Goal: Information Seeking & Learning: Get advice/opinions

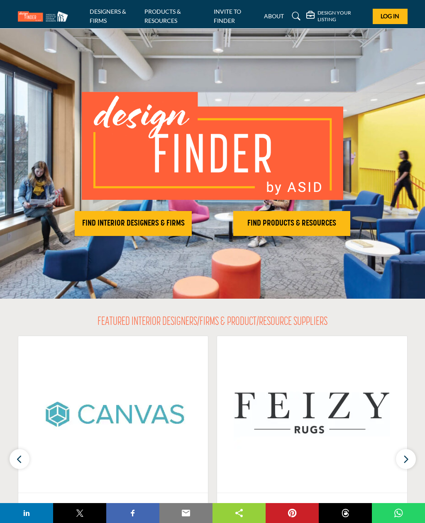
click at [296, 17] on icon at bounding box center [296, 16] width 8 height 8
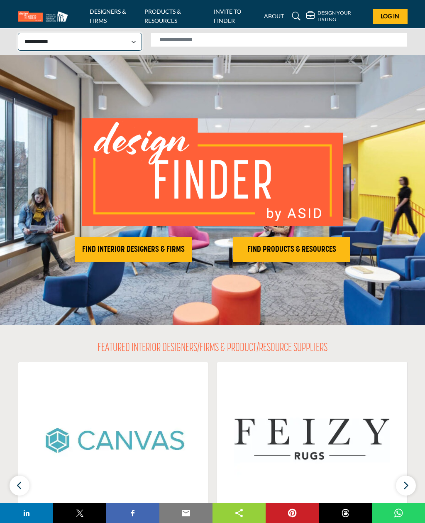
click at [136, 43] on select "**********" at bounding box center [80, 42] width 124 height 18
select select "**********"
click at [202, 43] on input "Search Solutions" at bounding box center [279, 40] width 257 height 14
type input "**********"
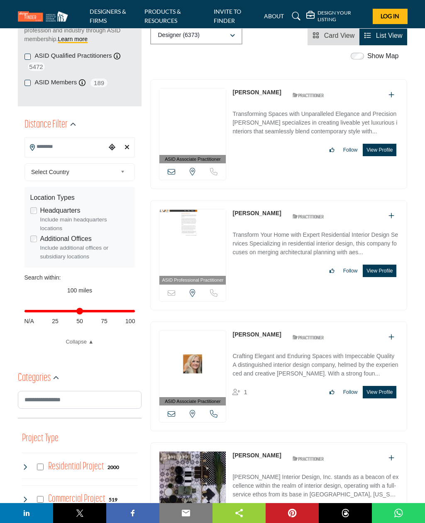
scroll to position [144, 0]
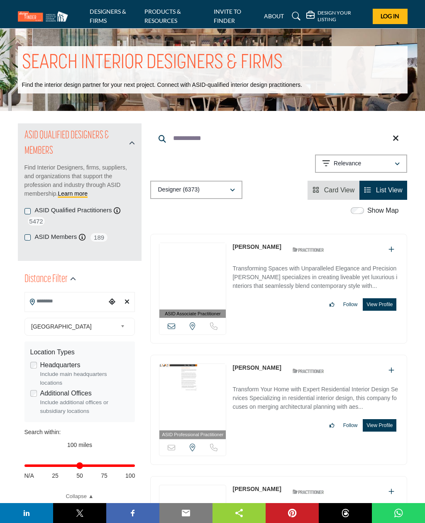
click at [367, 163] on div "Relevance" at bounding box center [358, 164] width 71 height 10
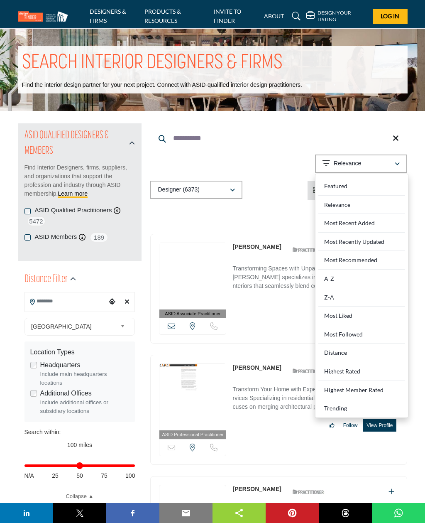
click at [287, 144] on input "**********" at bounding box center [278, 138] width 257 height 20
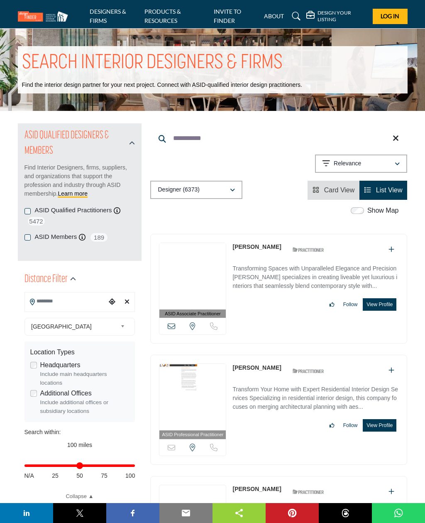
click at [60, 302] on input "Search Location" at bounding box center [66, 301] width 82 height 16
click at [53, 314] on div at bounding box center [80, 313] width 110 height 12
click at [88, 301] on input "Search Location" at bounding box center [66, 301] width 82 height 16
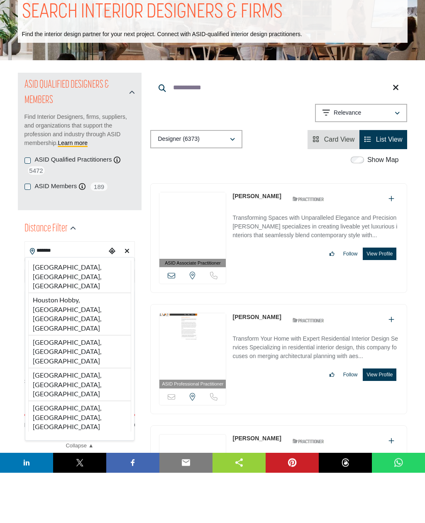
click at [78, 311] on li "Houston, TX, USA" at bounding box center [79, 327] width 103 height 32
type input "**********"
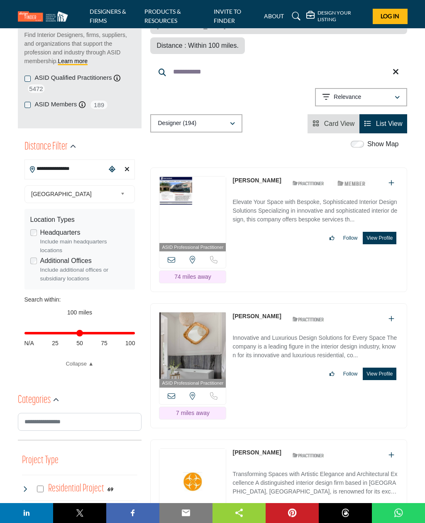
scroll to position [132, 0]
click at [384, 367] on button "View Profile" at bounding box center [380, 373] width 34 height 12
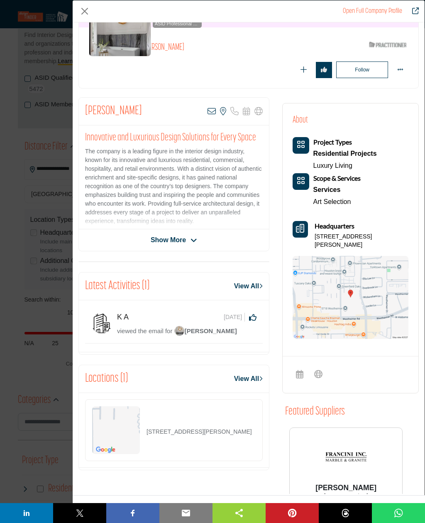
scroll to position [85, 0]
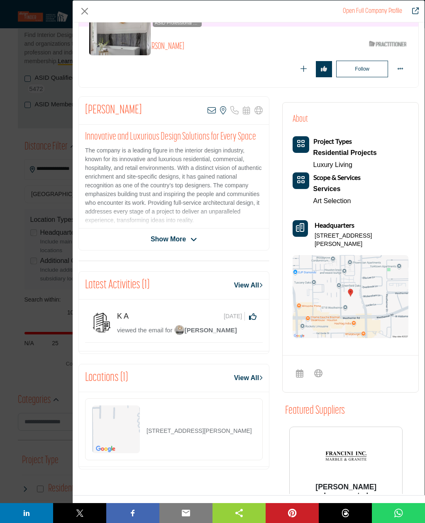
click at [176, 241] on span "Show More" at bounding box center [168, 239] width 35 height 10
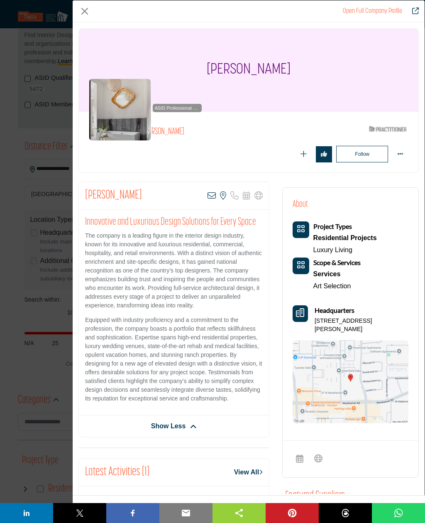
scroll to position [0, 0]
click at [88, 10] on button "Close" at bounding box center [84, 11] width 12 height 12
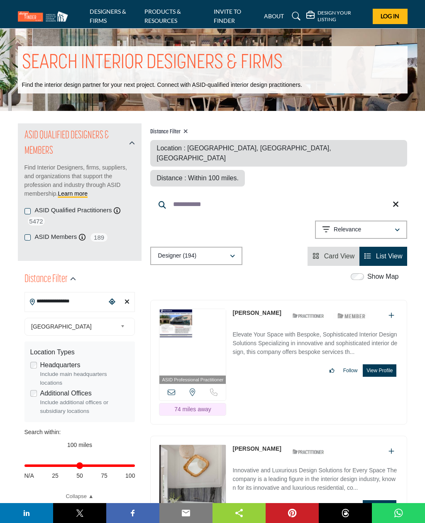
click at [167, 194] on input "**********" at bounding box center [278, 204] width 257 height 20
click at [226, 194] on input "**********" at bounding box center [278, 204] width 257 height 20
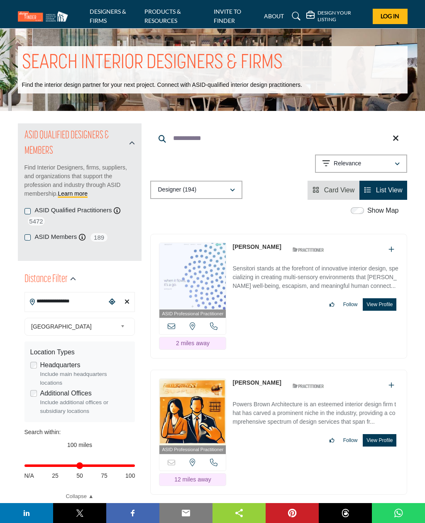
type input "**********"
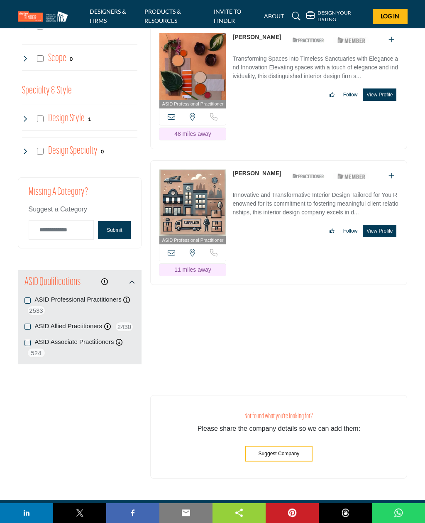
scroll to position [958, 0]
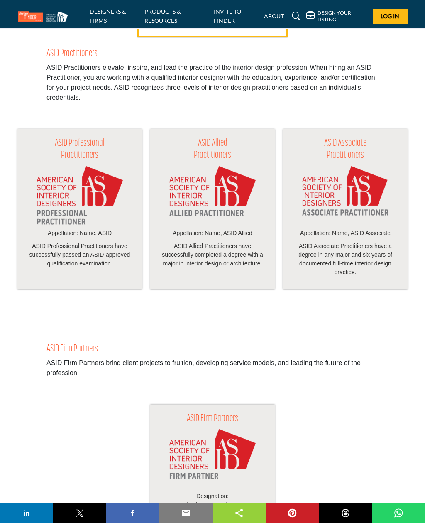
scroll to position [690, 0]
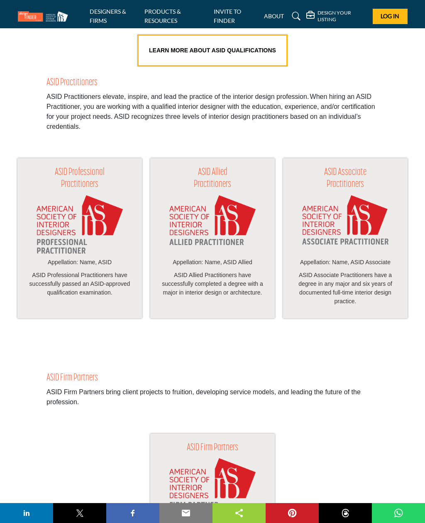
click at [402, 375] on div "ASID Firm Partners ASID Firm Partners bring client projects to fruition, develo…" at bounding box center [212, 373] width 425 height 68
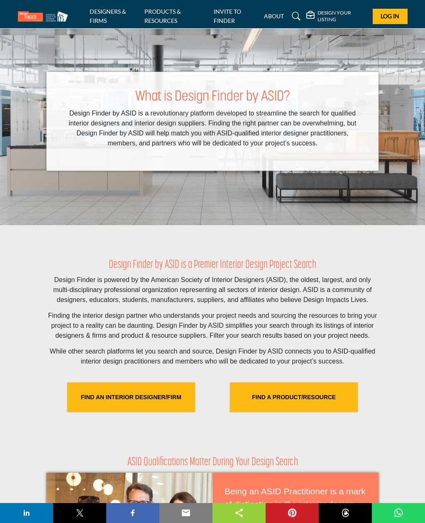
scroll to position [0, 0]
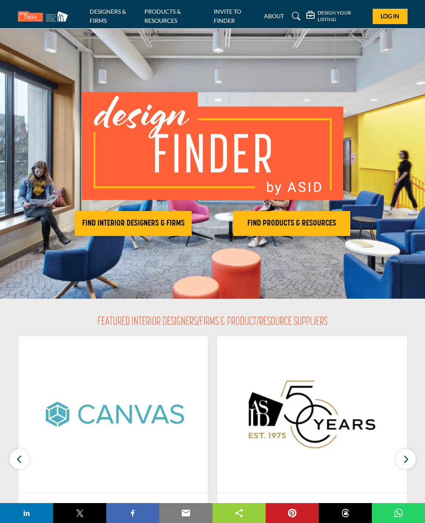
click at [142, 219] on h2 "FIND INTERIOR DESIGNERS & FIRMS" at bounding box center [133, 223] width 112 height 10
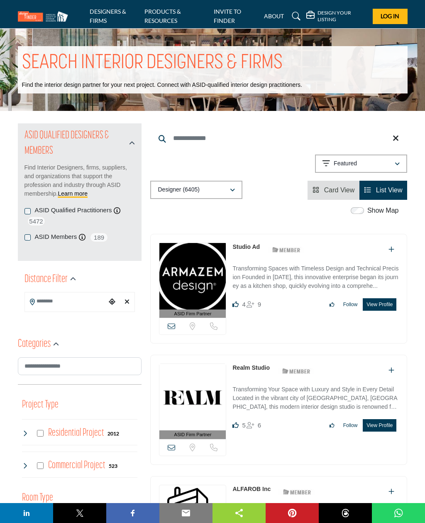
click at [67, 303] on input "Search Location" at bounding box center [66, 301] width 82 height 16
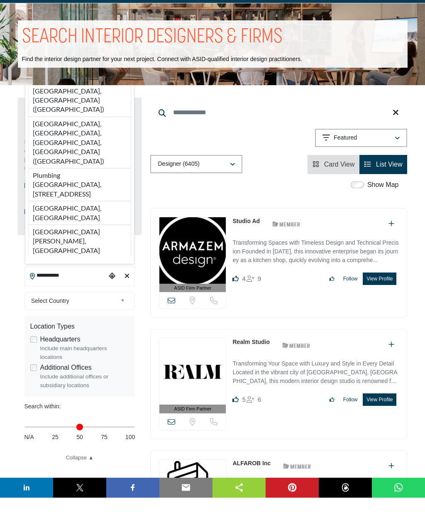
click at [80, 167] on li "Kingwood, Houston, TX, USA (Harris County)" at bounding box center [79, 167] width 103 height 51
type input "**********"
type input "***"
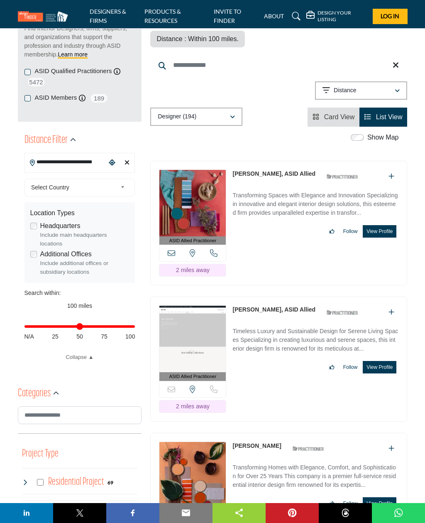
scroll to position [140, 0]
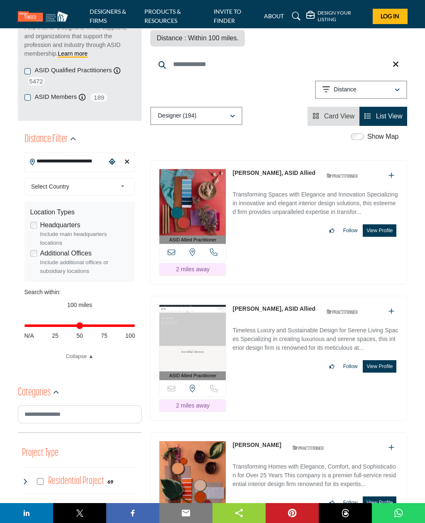
click at [385, 230] on button "View Profile" at bounding box center [380, 230] width 34 height 12
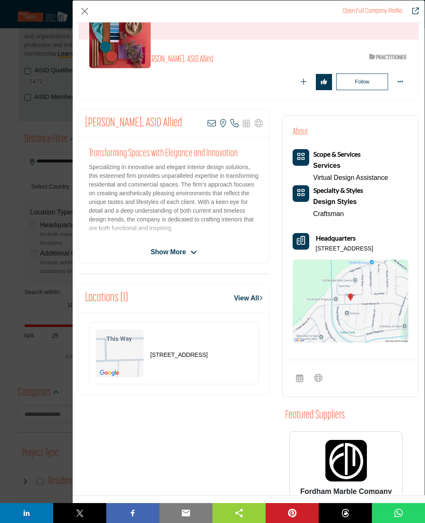
scroll to position [73, 0]
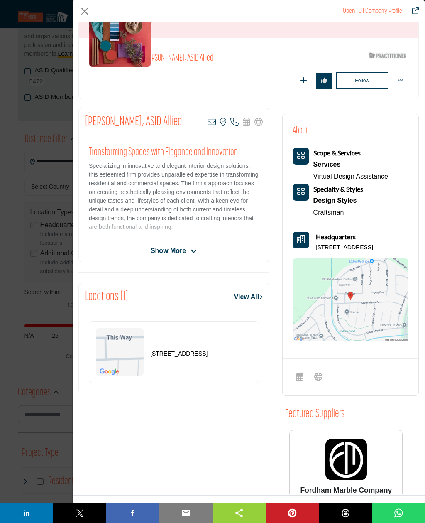
click at [177, 251] on span "Show More" at bounding box center [168, 251] width 35 height 10
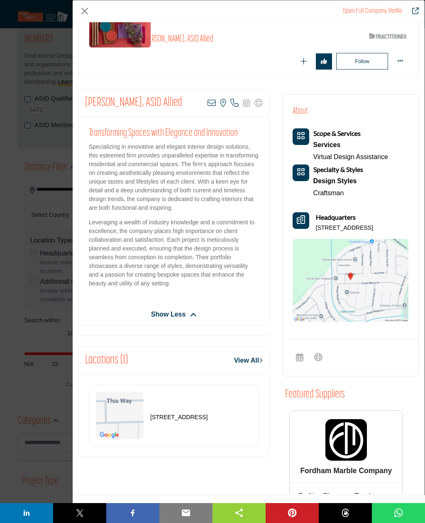
scroll to position [104, 0]
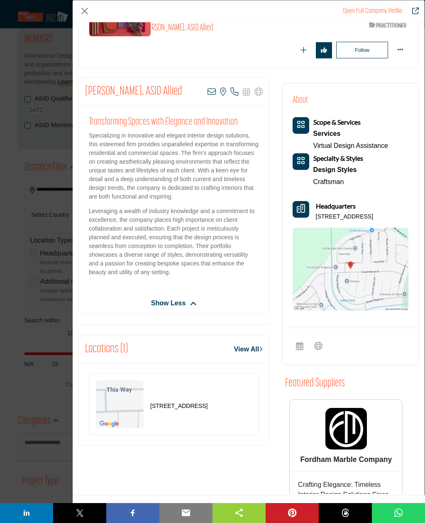
click at [246, 354] on link "View All" at bounding box center [248, 349] width 29 height 10
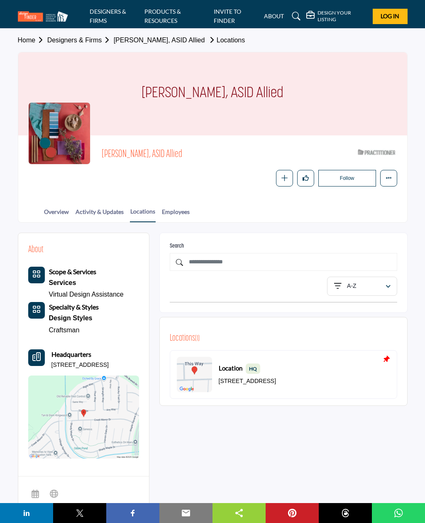
click at [390, 178] on icon "More details" at bounding box center [389, 178] width 6 height 6
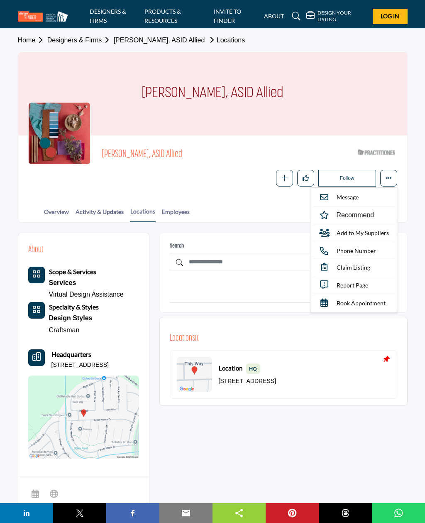
click at [231, 178] on div "Follow Following Message Recommend Add to My Suppliers Phone Number Claim Listi…" at bounding box center [301, 178] width 192 height 17
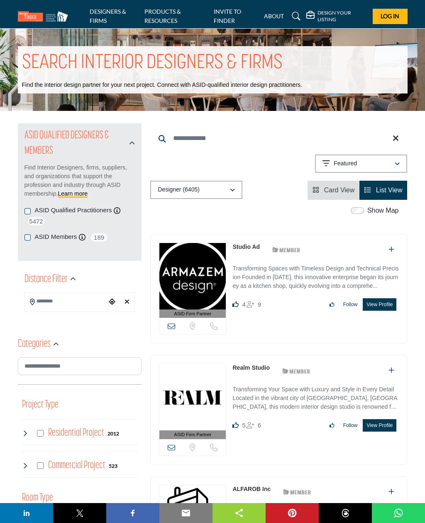
click at [64, 299] on input "Search Location" at bounding box center [66, 301] width 82 height 16
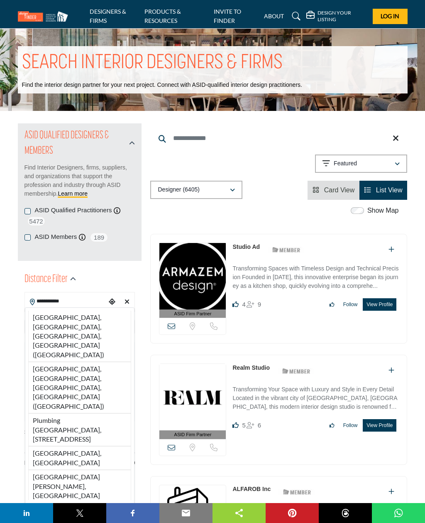
click at [82, 362] on li "Kingwood, Houston, TX, USA (Harris County)" at bounding box center [79, 387] width 103 height 51
type input "**********"
type input "***"
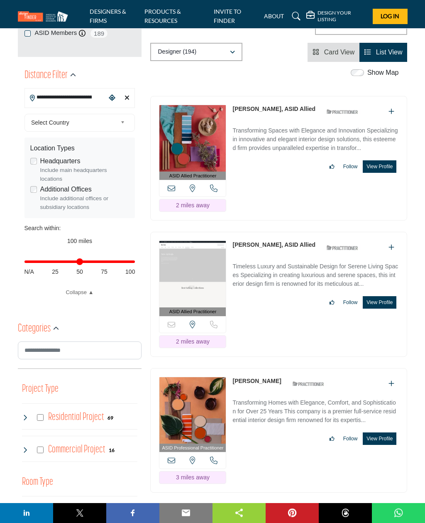
scroll to position [203, 0]
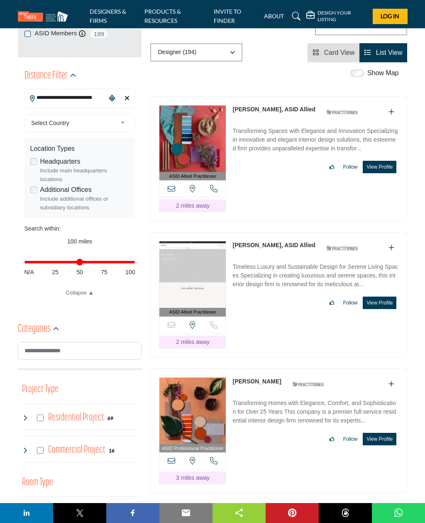
click at [387, 301] on button "View Profile" at bounding box center [380, 303] width 34 height 12
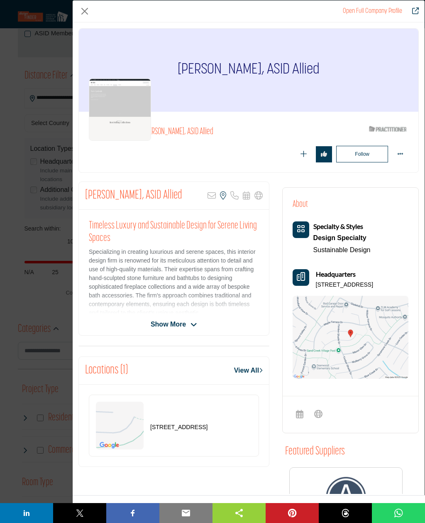
scroll to position [0, 0]
click at [389, 11] on link "Open Full Company Profile" at bounding box center [372, 11] width 59 height 7
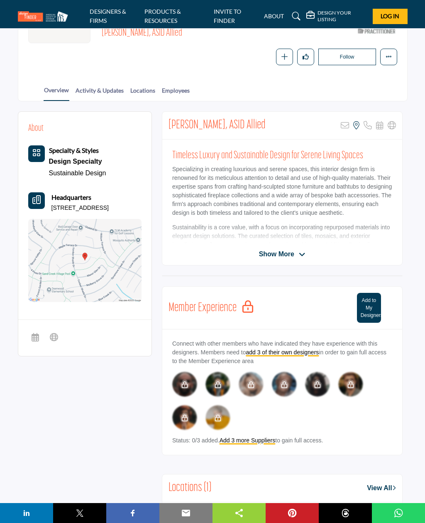
scroll to position [121, 0]
click at [284, 252] on span "Show More" at bounding box center [276, 255] width 35 height 10
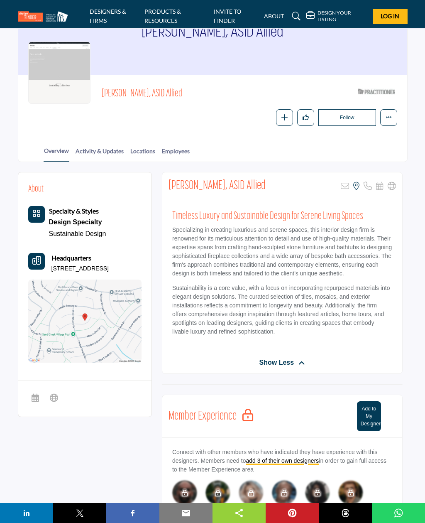
scroll to position [53, 0]
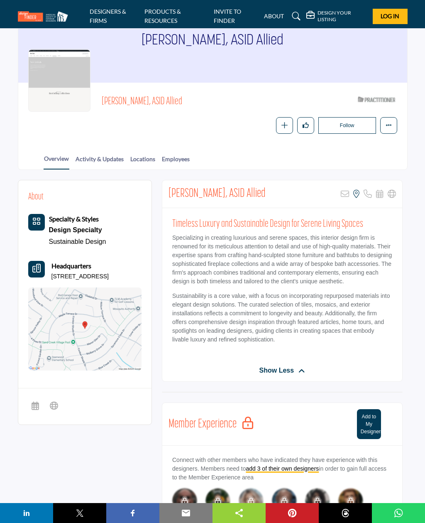
click at [73, 226] on div "Design Specialty" at bounding box center [77, 230] width 57 height 12
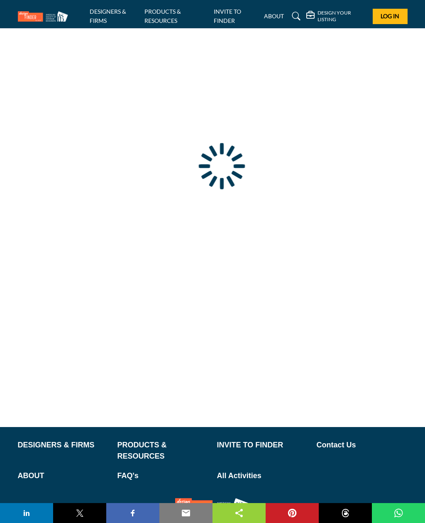
type input "**********"
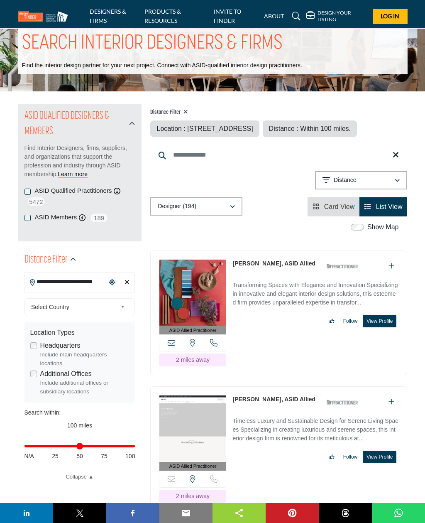
scroll to position [22, 0]
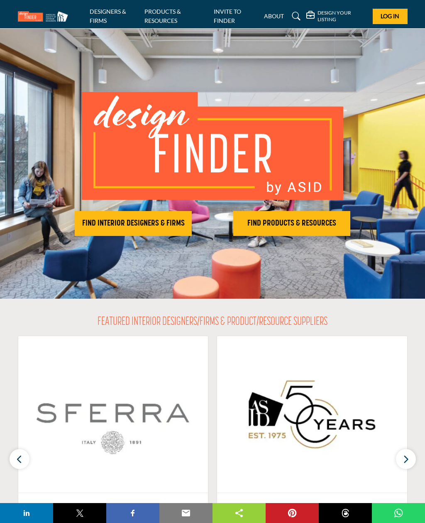
click at [130, 221] on h2 "FIND INTERIOR DESIGNERS & FIRMS" at bounding box center [133, 223] width 112 height 10
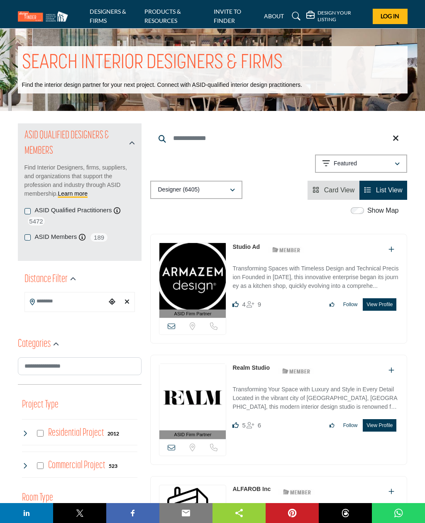
click at [61, 307] on input "Search Location" at bounding box center [66, 301] width 82 height 16
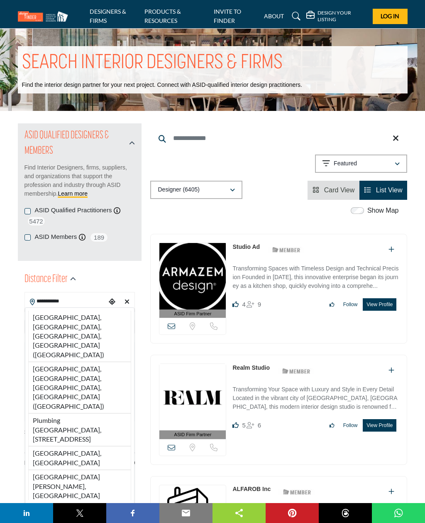
click at [84, 362] on li "Kingwood, Houston, TX, USA (Harris County)" at bounding box center [79, 387] width 103 height 51
type input "**********"
type input "***"
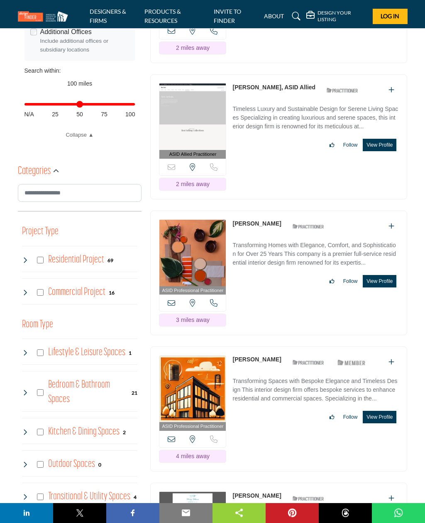
scroll to position [362, 0]
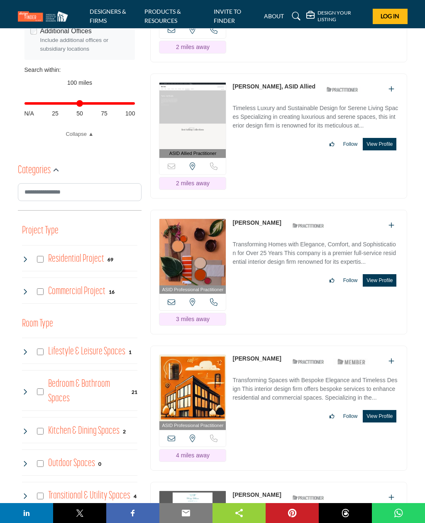
click at [379, 139] on button "View Profile" at bounding box center [380, 144] width 34 height 12
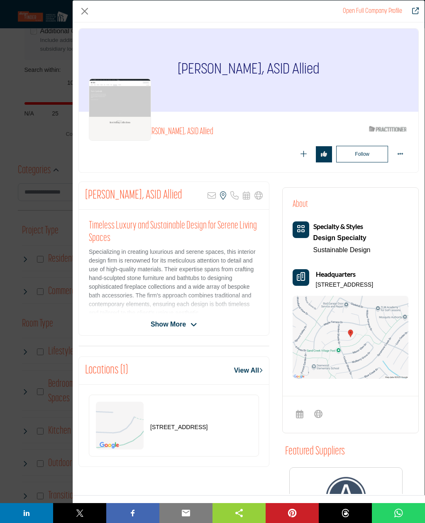
scroll to position [0, 0]
click at [176, 319] on span "Show More" at bounding box center [168, 324] width 35 height 10
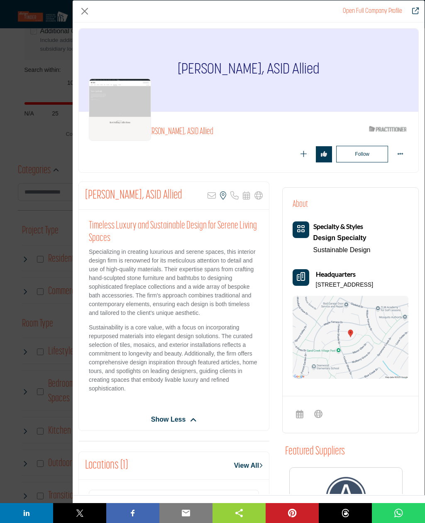
click at [87, 7] on button "Close" at bounding box center [84, 11] width 12 height 12
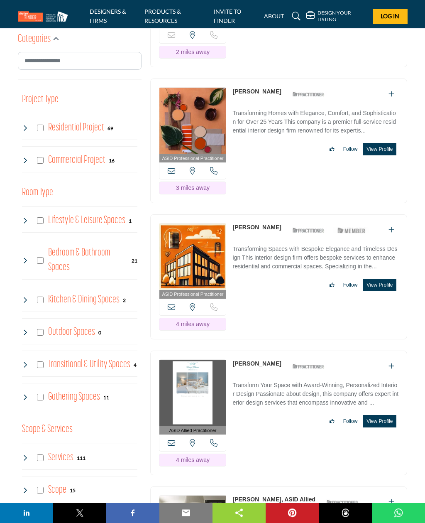
scroll to position [492, 0]
click at [381, 146] on button "View Profile" at bounding box center [380, 150] width 34 height 12
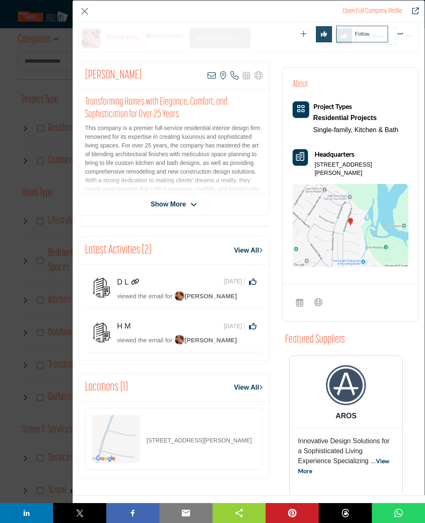
scroll to position [137, 0]
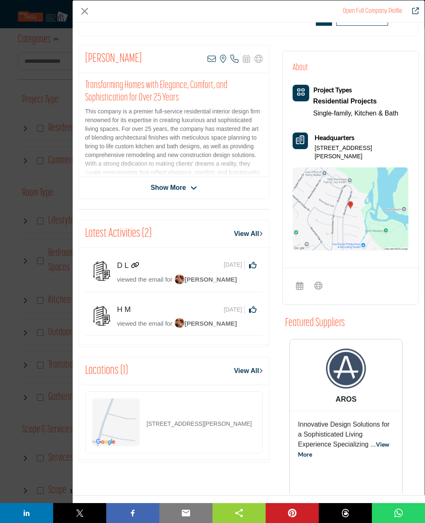
click at [172, 189] on span "Show More" at bounding box center [168, 188] width 35 height 10
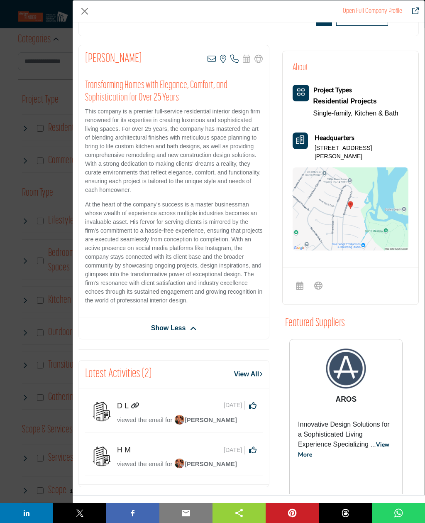
click at [133, 416] on span "viewed the email for" at bounding box center [144, 419] width 55 height 7
click at [165, 419] on span "viewed the email for" at bounding box center [144, 419] width 55 height 7
click at [183, 422] on img "Company Data Modal" at bounding box center [179, 419] width 10 height 10
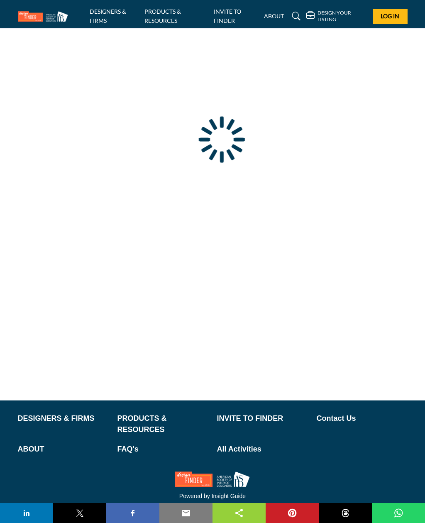
scroll to position [27, 0]
type input "**********"
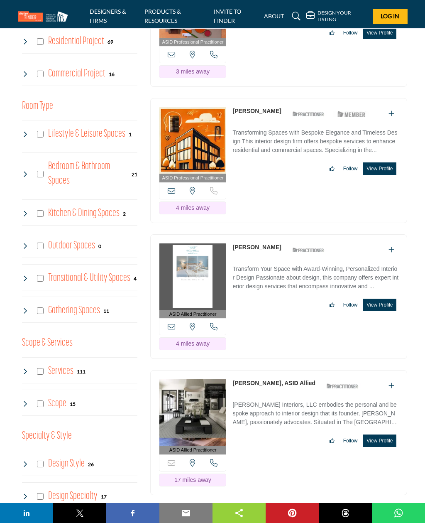
scroll to position [583, 0]
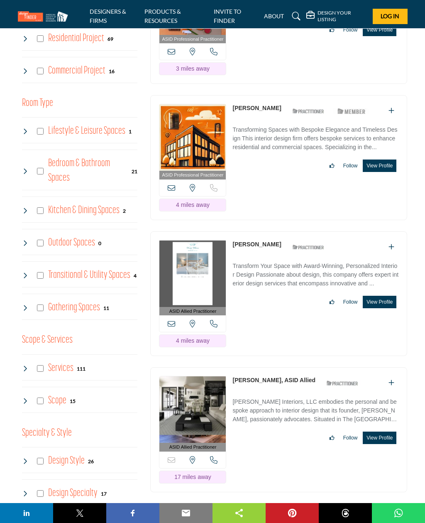
click at [382, 172] on button "View Profile" at bounding box center [380, 165] width 34 height 12
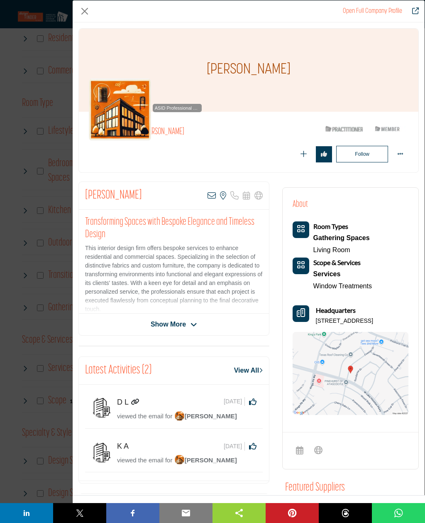
click at [175, 324] on span "Show More" at bounding box center [168, 324] width 35 height 10
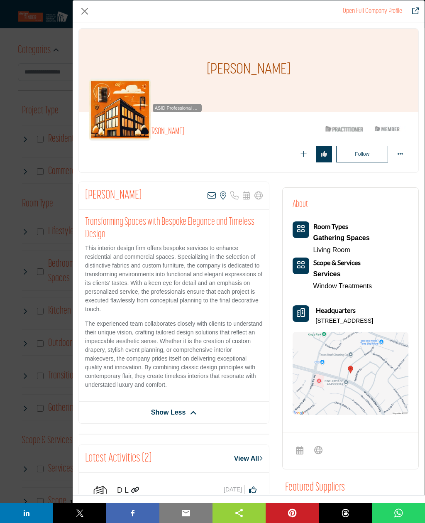
scroll to position [482, 0]
click at [212, 277] on p "This interior design firm offers bespoke services to enhance residential and co…" at bounding box center [174, 279] width 178 height 70
click at [96, 3] on div "Open Full Company Profile" at bounding box center [249, 11] width 352 height 22
click at [86, 9] on button "Close" at bounding box center [84, 11] width 12 height 12
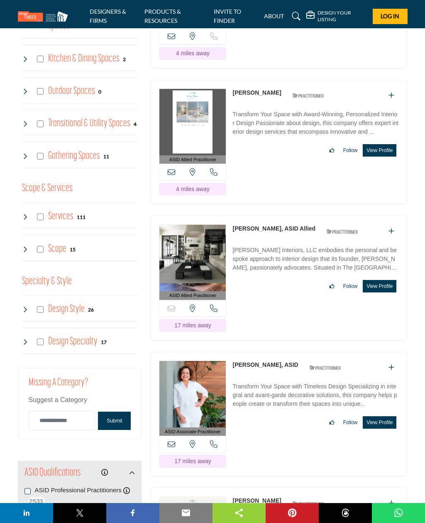
scroll to position [734, 0]
click at [381, 157] on button "View Profile" at bounding box center [380, 150] width 34 height 12
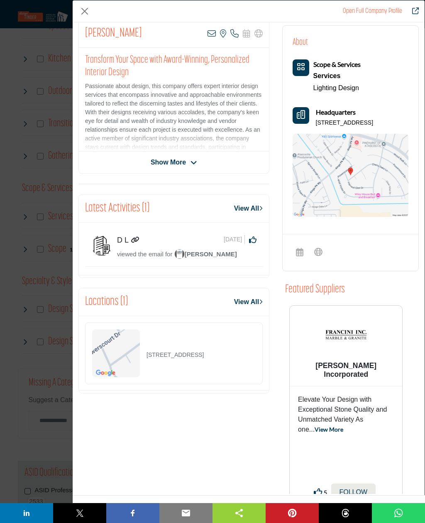
scroll to position [162, 0]
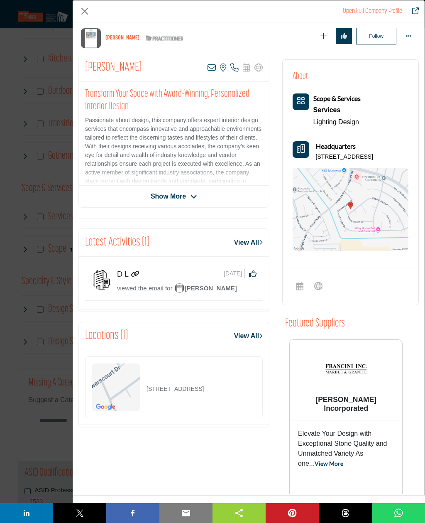
click at [175, 195] on span "Show More" at bounding box center [168, 196] width 35 height 10
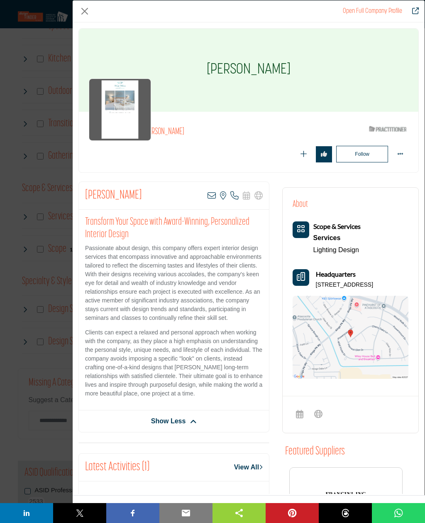
scroll to position [0, 0]
click at [88, 10] on button "Close" at bounding box center [84, 11] width 12 height 12
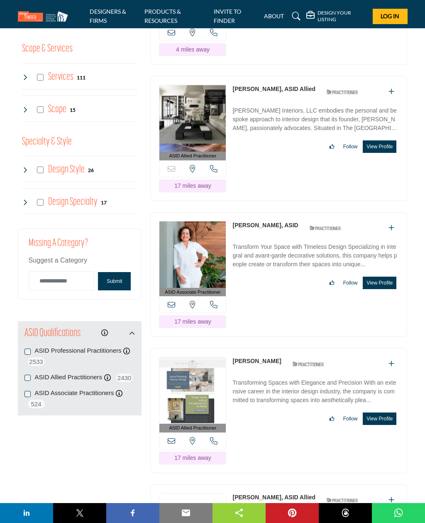
scroll to position [874, 0]
click at [381, 153] on button "View Profile" at bounding box center [380, 146] width 34 height 12
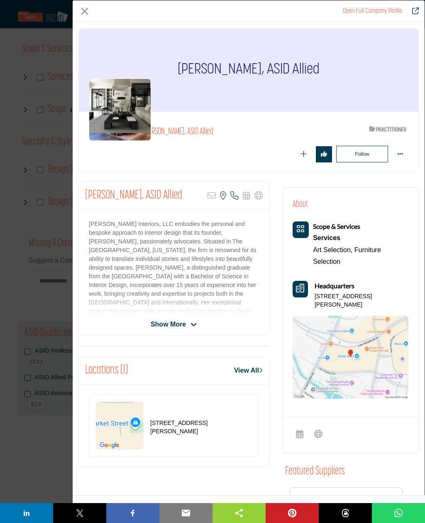
click at [88, 12] on button "Close" at bounding box center [84, 11] width 12 height 12
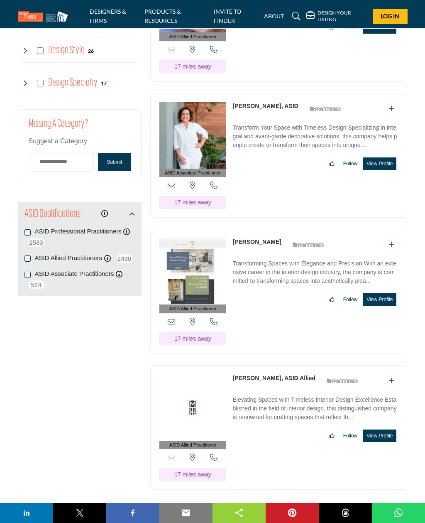
scroll to position [993, 0]
click at [390, 169] on button "View Profile" at bounding box center [380, 163] width 34 height 12
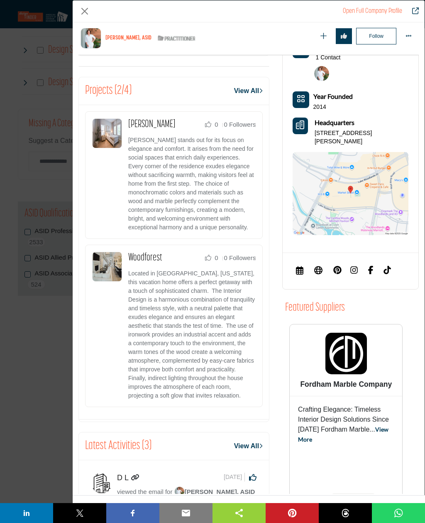
scroll to position [323, 0]
click at [354, 267] on img "Company Data Modal" at bounding box center [354, 270] width 8 height 8
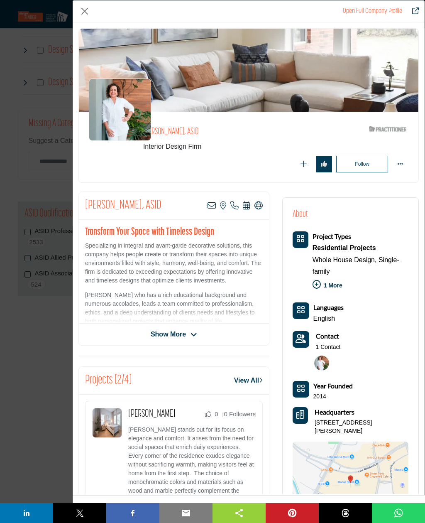
scroll to position [0, 0]
click at [83, 7] on button "Close" at bounding box center [84, 11] width 12 height 12
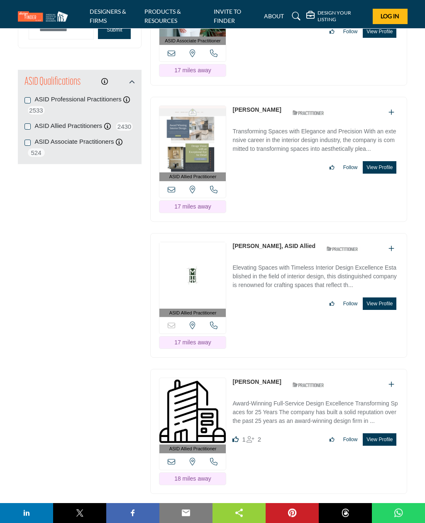
scroll to position [1125, 0]
click at [385, 174] on button "View Profile" at bounding box center [380, 167] width 34 height 12
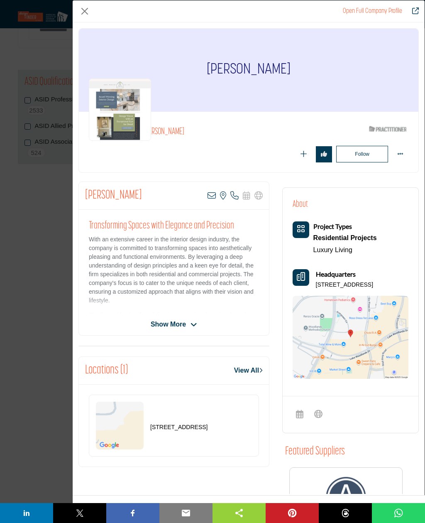
scroll to position [0, 0]
click at [176, 321] on span "Show More" at bounding box center [168, 324] width 35 height 10
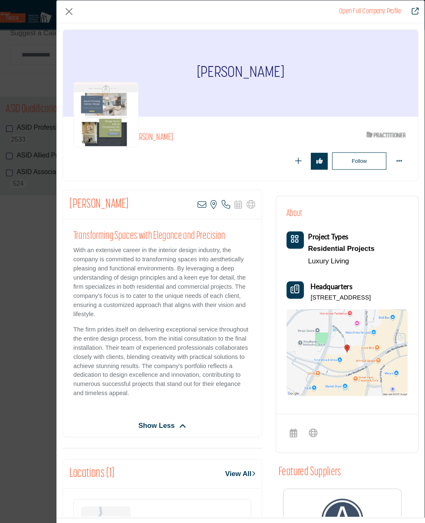
click at [78, 7] on button "Close" at bounding box center [84, 11] width 12 height 12
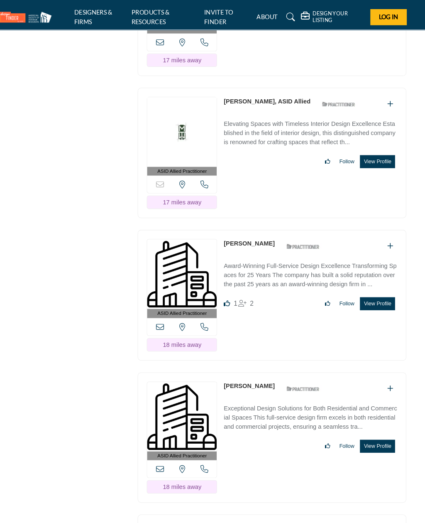
scroll to position [1274, 0]
click at [367, 160] on button "View Profile" at bounding box center [380, 154] width 34 height 12
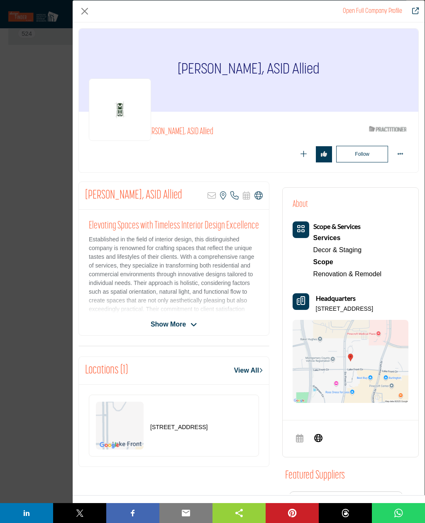
scroll to position [0, 0]
click at [173, 327] on span "Show More" at bounding box center [168, 324] width 35 height 10
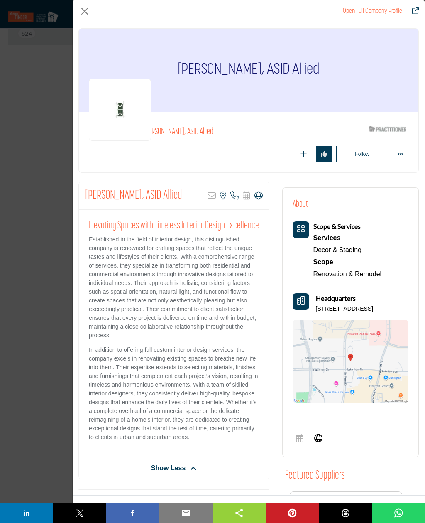
click at [85, 8] on button "Close" at bounding box center [84, 11] width 12 height 12
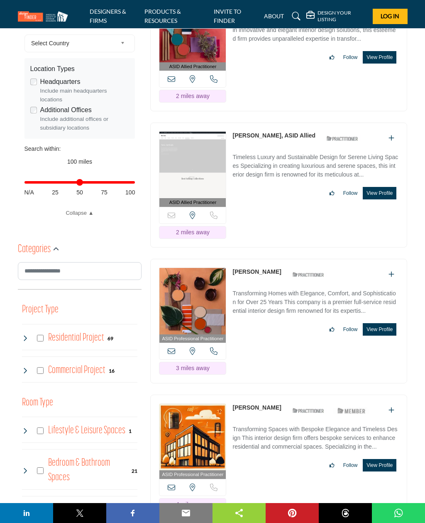
scroll to position [294, 0]
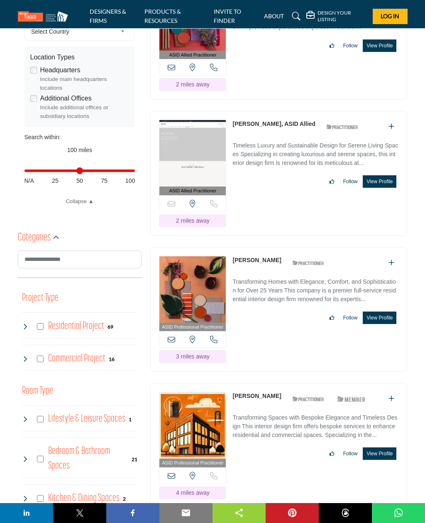
click at [385, 188] on button "View Profile" at bounding box center [380, 182] width 34 height 12
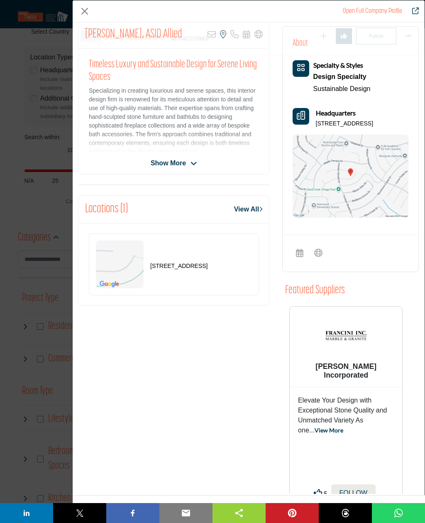
scroll to position [194, 0]
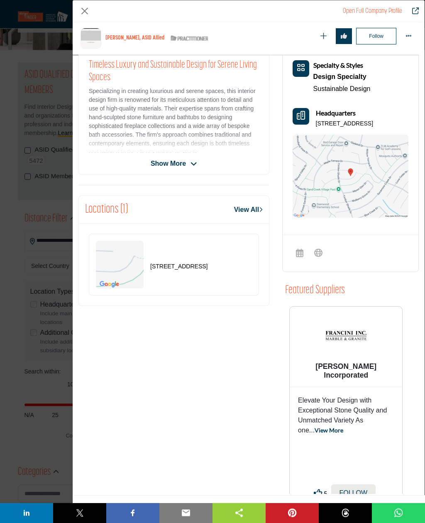
click at [176, 164] on span "Show More" at bounding box center [168, 164] width 35 height 10
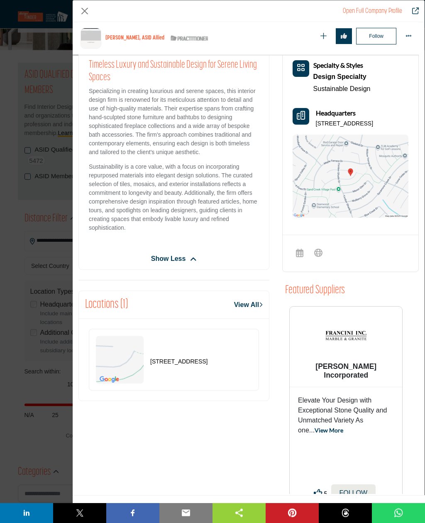
scroll to position [61, 0]
click at [350, 71] on div "Design Specialty" at bounding box center [341, 77] width 57 height 12
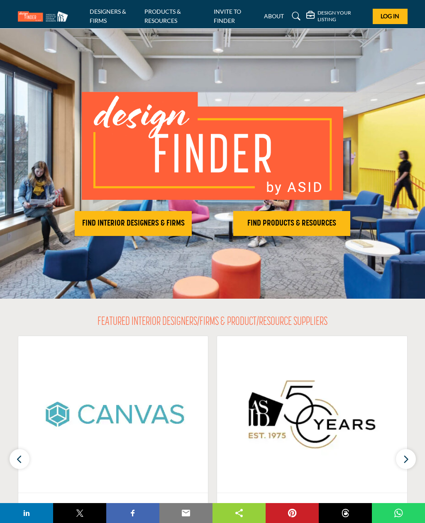
click at [143, 223] on h2 "FIND INTERIOR DESIGNERS & FIRMS" at bounding box center [133, 223] width 112 height 10
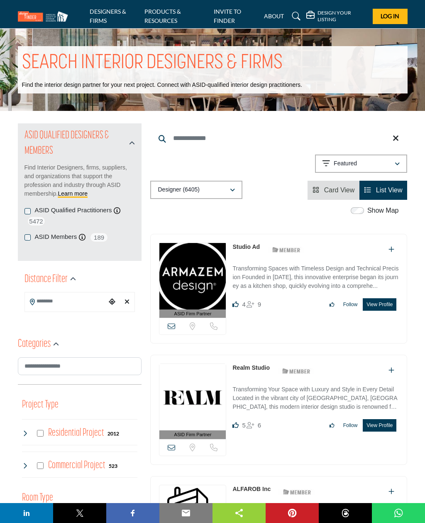
click at [73, 305] on input "Search Location" at bounding box center [66, 301] width 82 height 16
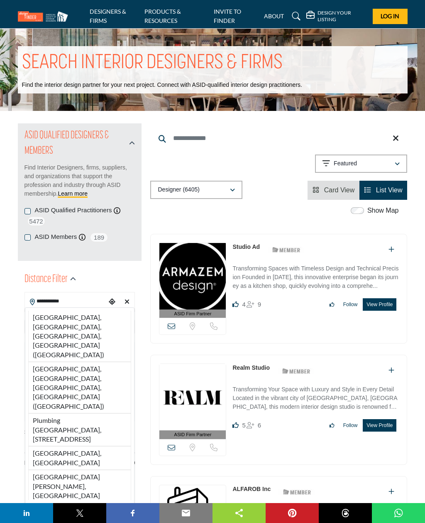
click at [86, 362] on li "Kingwood, Houston, TX, USA (Harris County)" at bounding box center [79, 387] width 103 height 51
type input "**********"
type input "***"
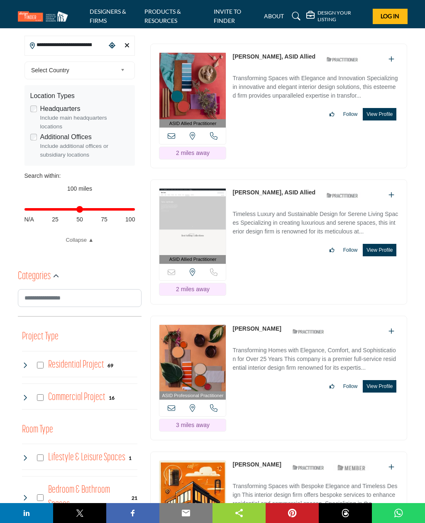
scroll to position [256, 0]
click at [381, 113] on button "View Profile" at bounding box center [380, 114] width 34 height 12
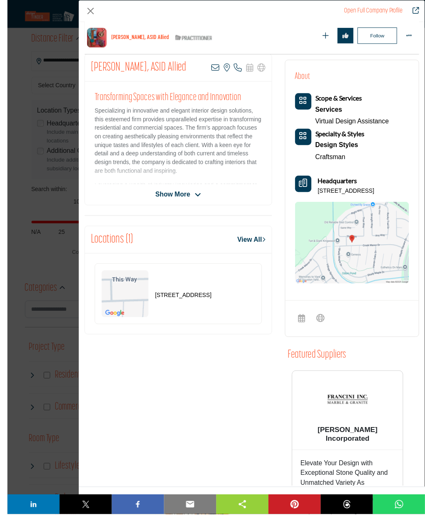
scroll to position [290, 0]
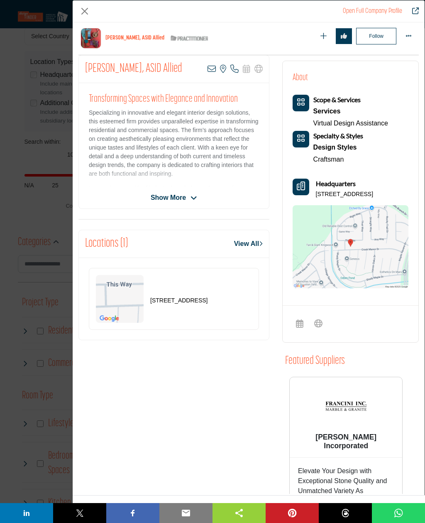
click at [87, 9] on button "Close" at bounding box center [84, 11] width 12 height 12
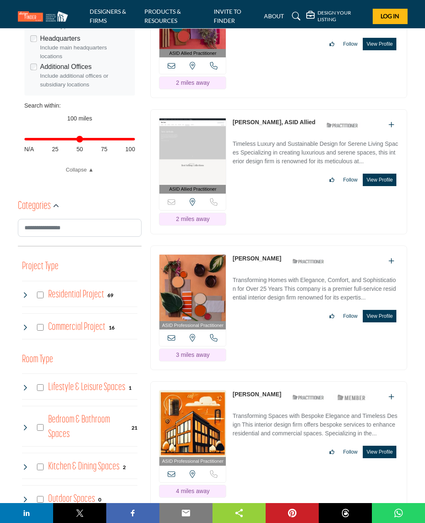
scroll to position [331, 0]
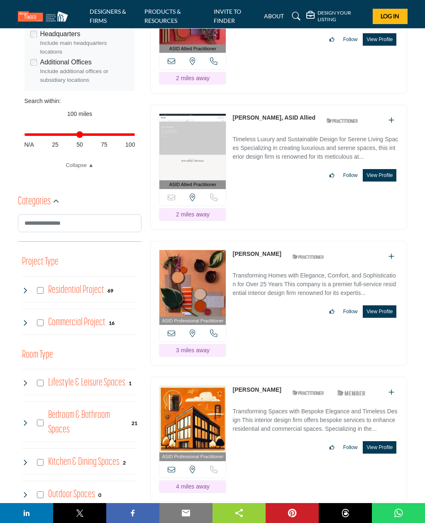
click at [389, 178] on button "View Profile" at bounding box center [380, 175] width 34 height 12
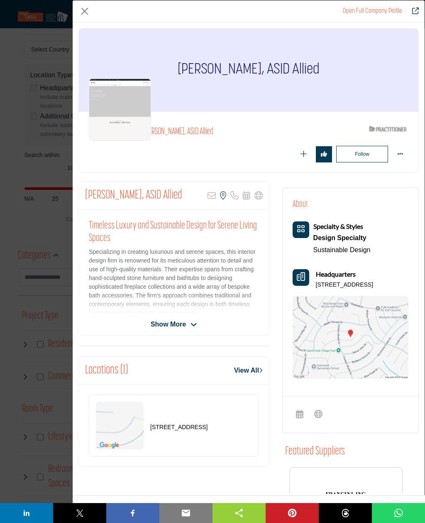
scroll to position [0, 0]
click at [86, 13] on button "Close" at bounding box center [84, 11] width 12 height 12
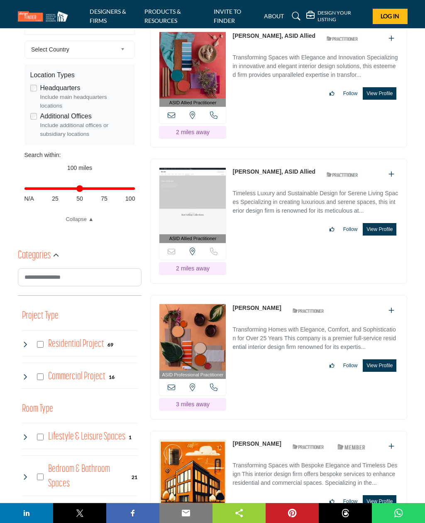
click at [391, 367] on button "View Profile" at bounding box center [380, 365] width 34 height 12
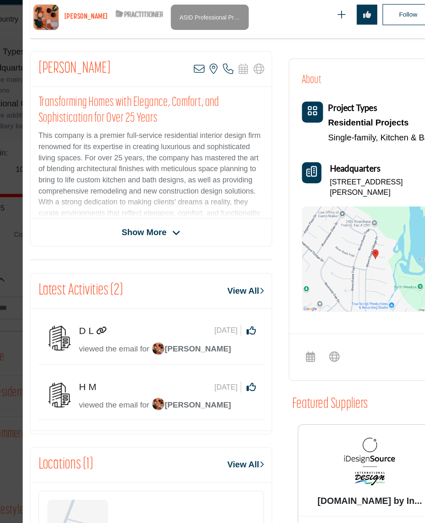
scroll to position [152, 0]
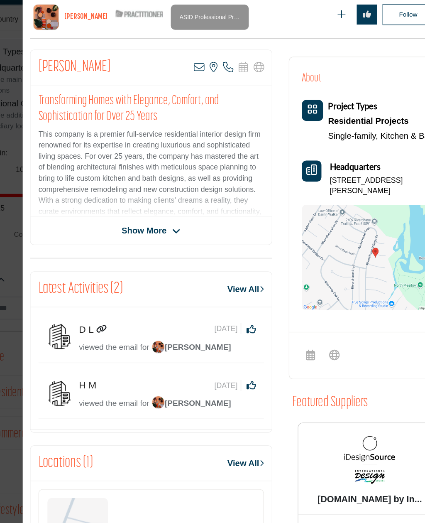
click at [151, 201] on span "Show More" at bounding box center [168, 206] width 35 height 10
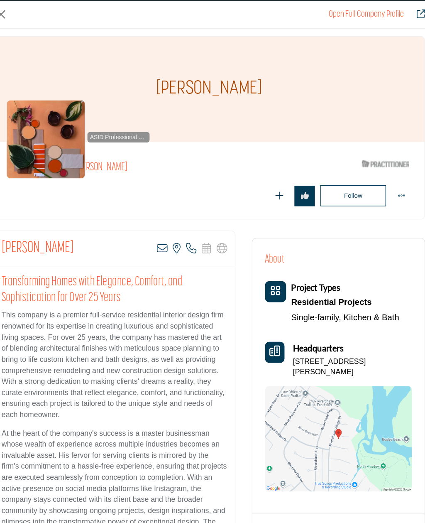
scroll to position [207, 0]
